Goal: Information Seeking & Learning: Learn about a topic

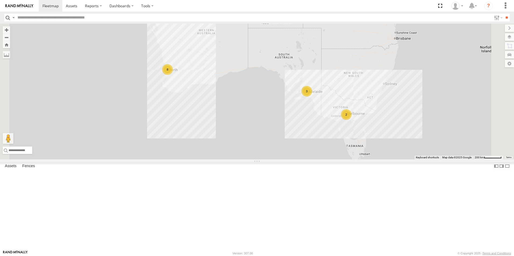
click at [0, 0] on link at bounding box center [0, 0] width 0 height 0
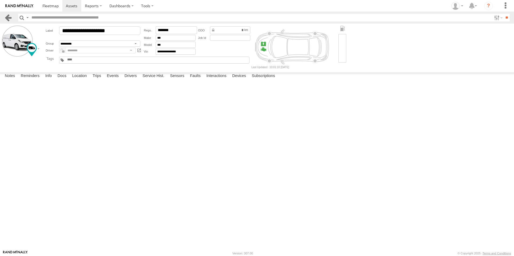
click at [6, 21] on link at bounding box center [8, 18] width 8 height 8
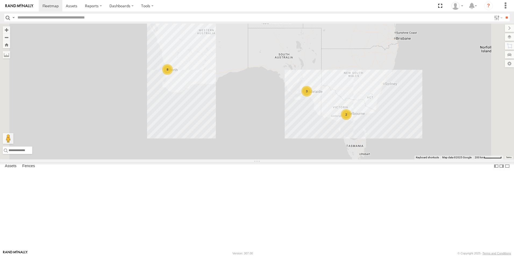
click at [0, 0] on link at bounding box center [0, 0] width 0 height 0
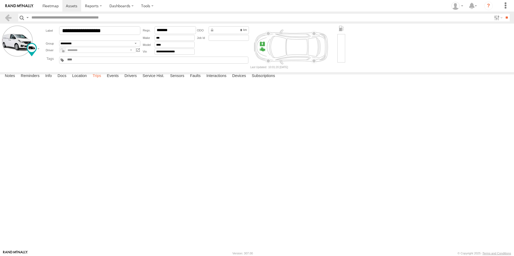
click at [96, 80] on label "Trips" at bounding box center [97, 77] width 14 height 8
click at [8, 19] on link at bounding box center [8, 18] width 8 height 8
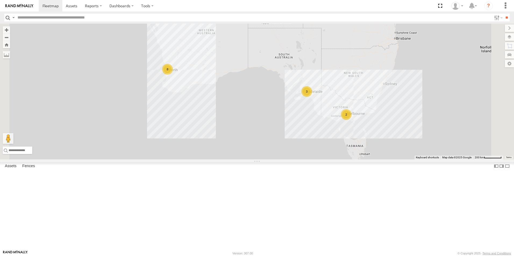
click at [0, 0] on link at bounding box center [0, 0] width 0 height 0
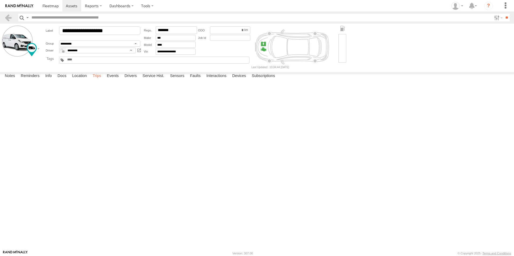
click at [98, 80] on label "Trips" at bounding box center [97, 77] width 14 height 8
click at [6, 19] on link at bounding box center [8, 18] width 8 height 8
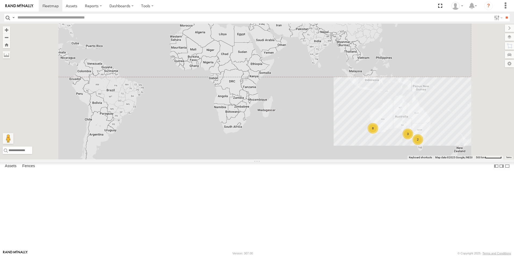
drag, startPoint x: 438, startPoint y: 175, endPoint x: 498, endPoint y: 199, distance: 64.6
click at [378, 134] on div "8" at bounding box center [372, 128] width 11 height 11
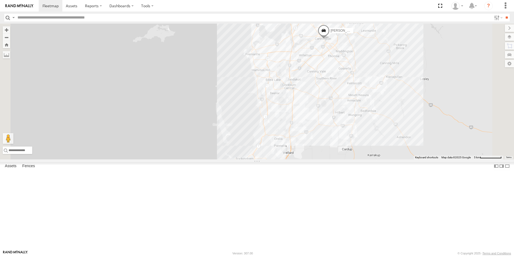
drag, startPoint x: 275, startPoint y: 109, endPoint x: 239, endPoint y: 96, distance: 38.5
click at [247, 94] on div "[PERSON_NAME] 1IEH 129 Dario Tech 1INY100 [PERSON_NAME] 1IEH247 [PERSON_NAME] 1…" at bounding box center [257, 92] width 514 height 136
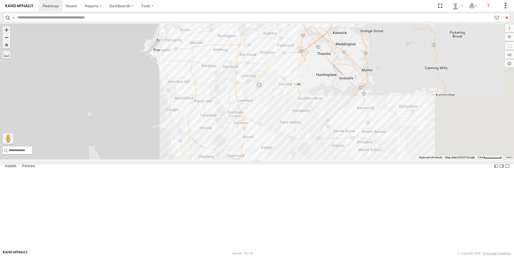
drag, startPoint x: 315, startPoint y: 141, endPoint x: 226, endPoint y: 170, distance: 94.2
click at [230, 160] on div "Monique Vendi 1IEH 129 Dario Tech 1INY100 Hayden Vend 1IEH247 Josh Vend 1IBO-918" at bounding box center [257, 92] width 514 height 136
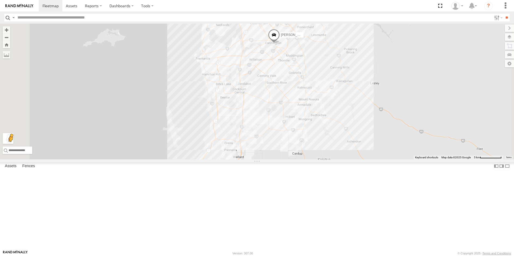
click at [13, 144] on button "Drag Pegman onto the map to open Street View" at bounding box center [8, 138] width 11 height 11
click at [51, 6] on span at bounding box center [50, 5] width 16 height 5
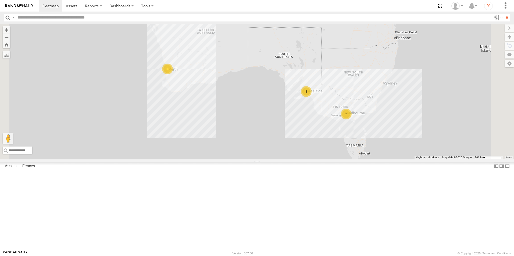
click at [0, 0] on link at bounding box center [0, 0] width 0 height 0
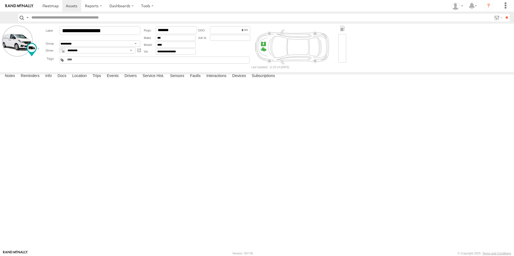
click at [159, 82] on div "Notes Details Reminders Info Docs Location Trips Events Drivers Service Hist. S…" at bounding box center [257, 78] width 514 height 10
click at [162, 80] on label "Service Hist." at bounding box center [153, 77] width 27 height 8
drag, startPoint x: 114, startPoint y: 31, endPoint x: 89, endPoint y: 32, distance: 24.5
click at [89, 32] on input "**********" at bounding box center [99, 30] width 81 height 9
click at [158, 80] on label "Service Hist." at bounding box center [153, 77] width 27 height 8
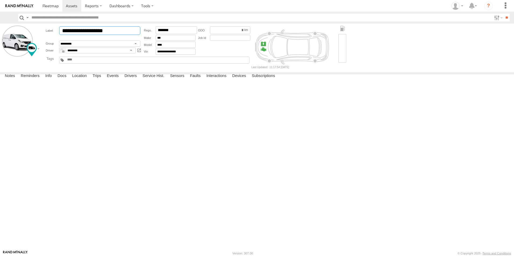
drag, startPoint x: 117, startPoint y: 32, endPoint x: 97, endPoint y: 33, distance: 20.2
click at [97, 33] on input "**********" at bounding box center [99, 30] width 81 height 9
click at [101, 80] on label "Trips" at bounding box center [97, 77] width 14 height 8
click at [152, 80] on label "Service Hist." at bounding box center [153, 77] width 27 height 8
click at [158, 80] on label "Service Hist." at bounding box center [153, 77] width 27 height 8
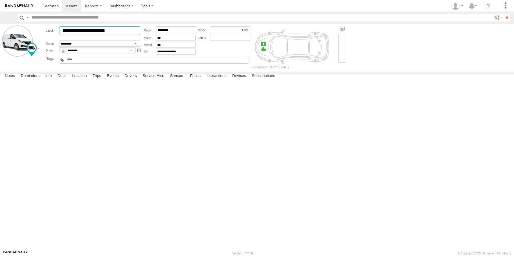
drag, startPoint x: 118, startPoint y: 31, endPoint x: 94, endPoint y: 31, distance: 23.9
click at [94, 31] on input "**********" at bounding box center [99, 30] width 81 height 9
click at [60, 80] on label "Docs" at bounding box center [62, 77] width 14 height 8
click at [50, 80] on label "Info" at bounding box center [48, 77] width 12 height 8
click at [27, 80] on label "Reminders" at bounding box center [30, 77] width 24 height 8
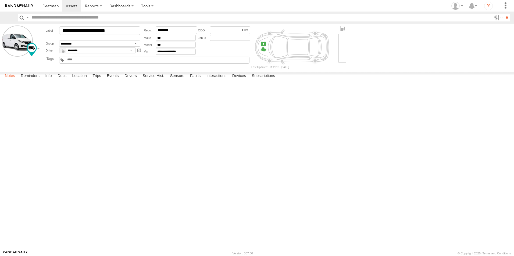
click at [3, 80] on label "Notes" at bounding box center [10, 77] width 16 height 8
drag, startPoint x: 95, startPoint y: 245, endPoint x: 146, endPoint y: 243, distance: 50.5
click at [96, 80] on label "Trips" at bounding box center [97, 77] width 14 height 8
click at [147, 80] on label "Service Hist." at bounding box center [153, 77] width 27 height 8
click at [9, 19] on link at bounding box center [8, 18] width 8 height 8
